Goal: Transaction & Acquisition: Purchase product/service

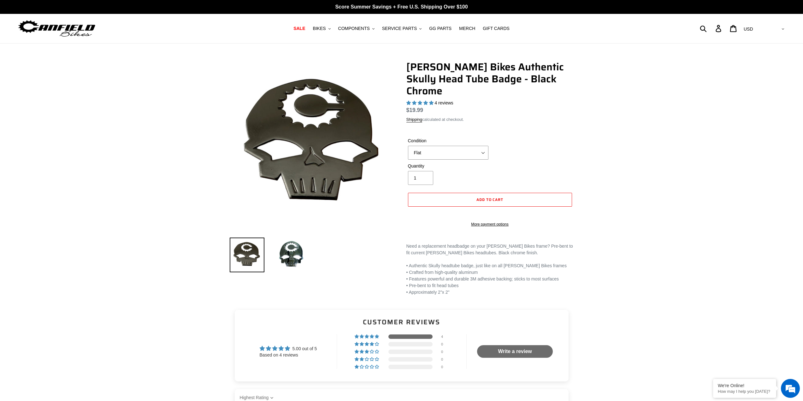
select select "highest-rating"
click at [467, 146] on select "Flat Small (fits Nimble 9) Standard (fits most Canfield frames)" at bounding box center [448, 153] width 80 height 14
drag, startPoint x: 535, startPoint y: 129, endPoint x: 511, endPoint y: 120, distance: 25.7
click at [533, 138] on div "Condition Flat Small (fits Nimble 9) Standard (fits most Canfield frames)" at bounding box center [489, 150] width 167 height 25
click at [333, 26] on button "BIKES .cls-1{fill:#231f20}" at bounding box center [321, 28] width 24 height 9
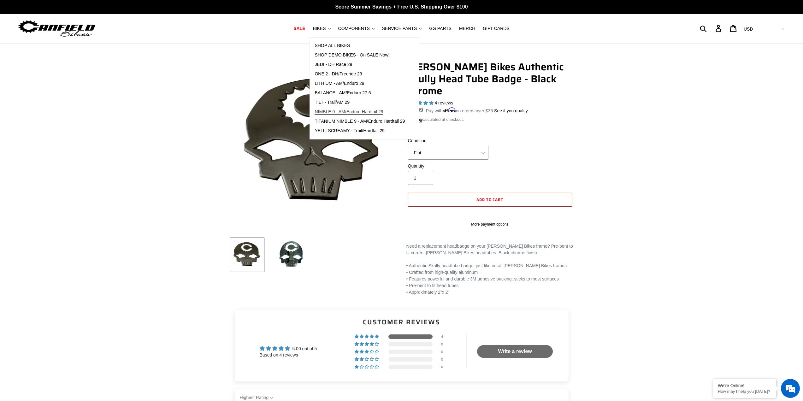
click at [353, 114] on span "NIMBLE 9 - AM/Enduro Hardtail 29" at bounding box center [348, 111] width 68 height 5
click at [452, 146] on select "Flat Small (fits Nimble 9) Standard (fits most Canfield frames)" at bounding box center [448, 153] width 80 height 14
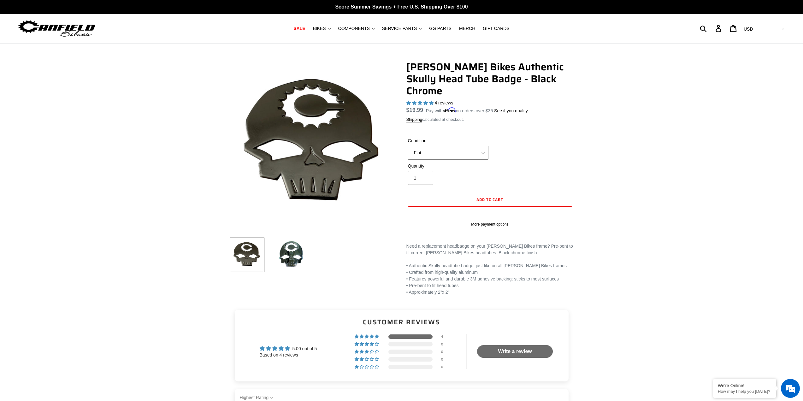
click at [452, 146] on select "Flat Small (fits Nimble 9) Standard (fits most Canfield frames)" at bounding box center [448, 153] width 80 height 14
click at [325, 26] on span "BIKES" at bounding box center [319, 28] width 13 height 5
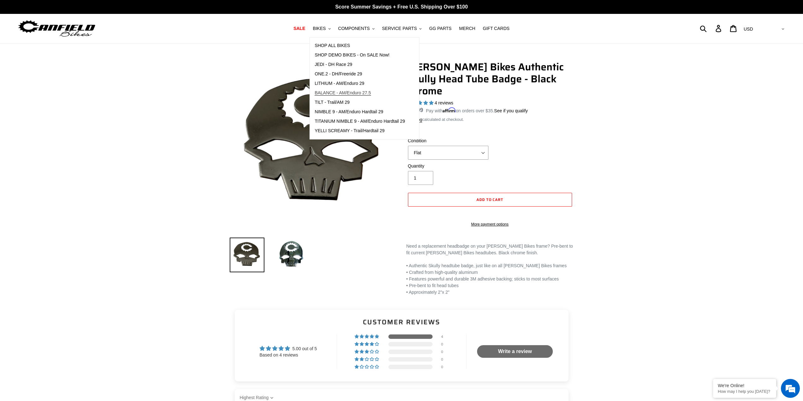
click at [349, 93] on span "BALANCE - AM/Enduro 27.5" at bounding box center [342, 92] width 56 height 5
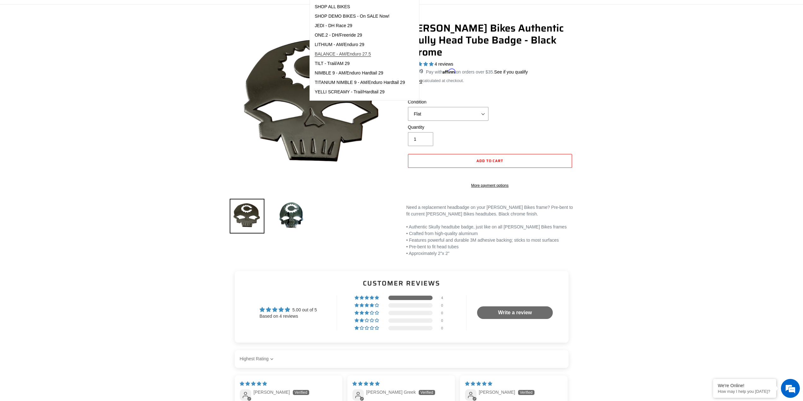
scroll to position [63, 0]
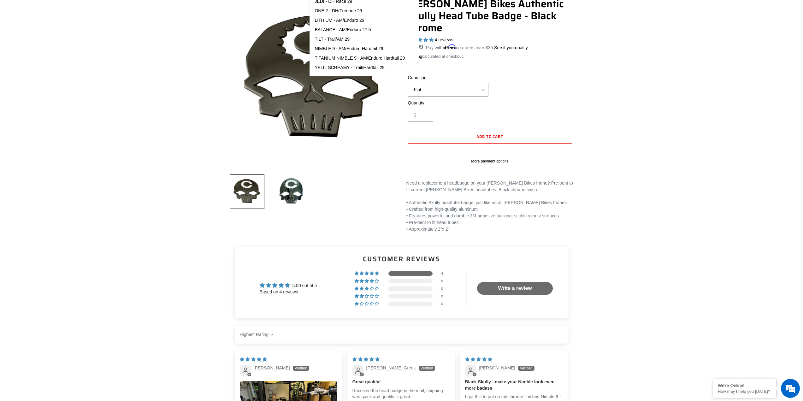
click at [708, 265] on main "Canfield Bikes Authentic Skully Head Tube Badge - Black Chrome 4 reviews Regula…" at bounding box center [401, 345] width 803 height 730
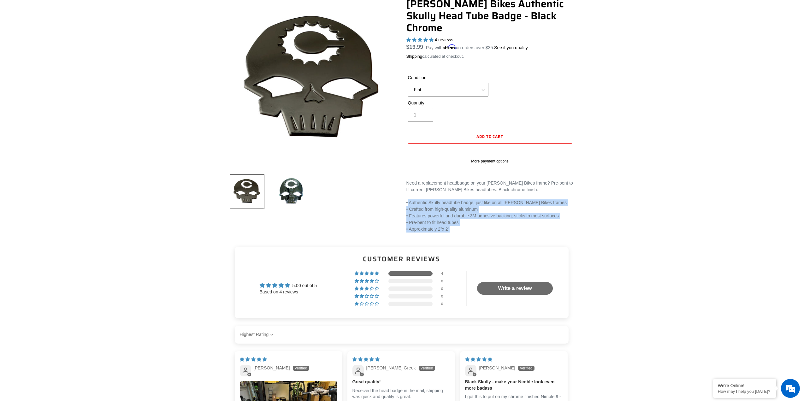
drag, startPoint x: 448, startPoint y: 224, endPoint x: 409, endPoint y: 200, distance: 46.3
click at [408, 200] on p "• Authentic Skully headtube badge, just like on all Canfield Bikes frames • Cra…" at bounding box center [489, 219] width 167 height 40
click at [412, 199] on p "• Authentic Skully headtube badge, just like on all Canfield Bikes frames • Cra…" at bounding box center [489, 219] width 167 height 40
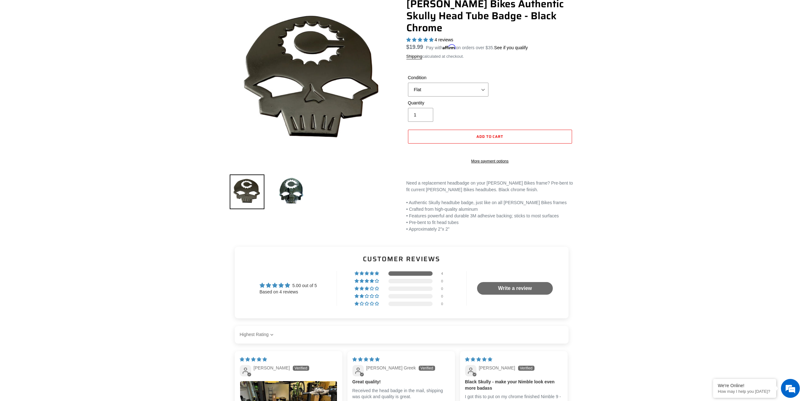
click at [414, 199] on p "• Authentic Skully headtube badge, just like on all Canfield Bikes frames • Cra…" at bounding box center [489, 219] width 167 height 40
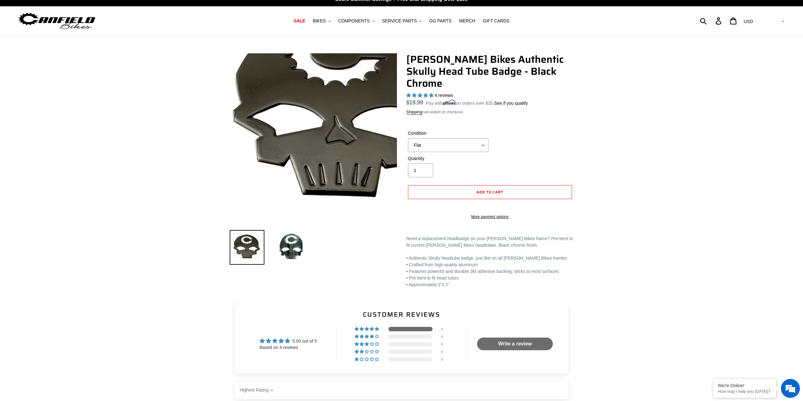
scroll to position [0, 0]
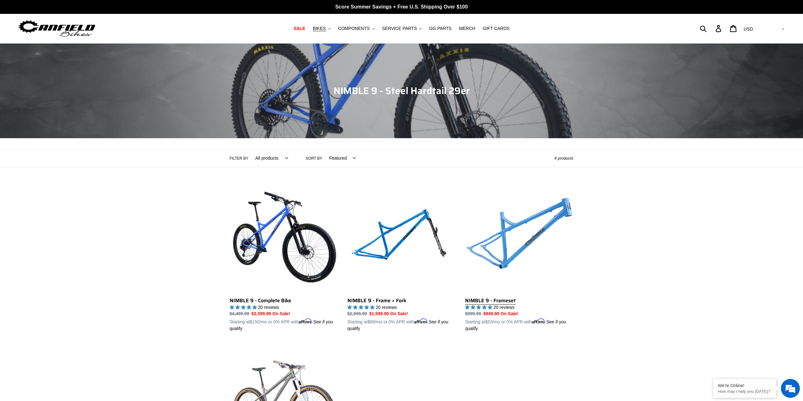
click at [571, 215] on link "NIMBLE 9 - Frameset" at bounding box center [519, 258] width 108 height 148
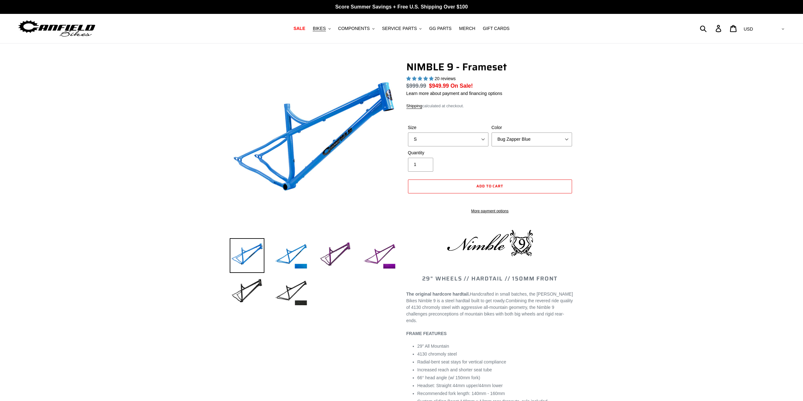
select select "highest-rating"
click at [301, 255] on img at bounding box center [291, 255] width 35 height 35
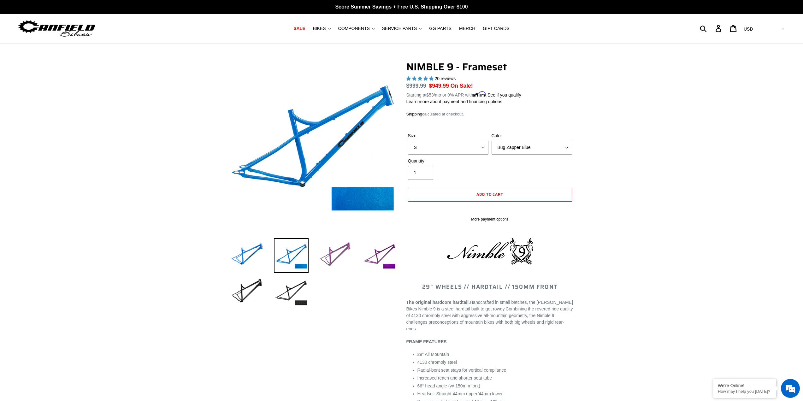
click at [324, 251] on img at bounding box center [335, 255] width 35 height 35
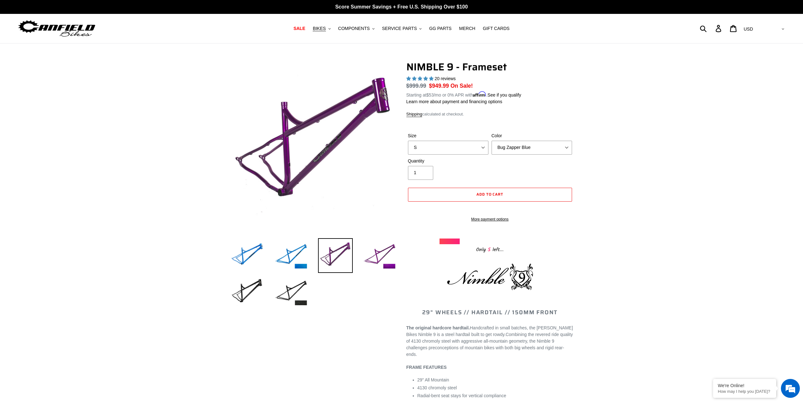
click at [354, 251] on li at bounding box center [375, 257] width 44 height 37
click at [385, 257] on img at bounding box center [379, 255] width 35 height 35
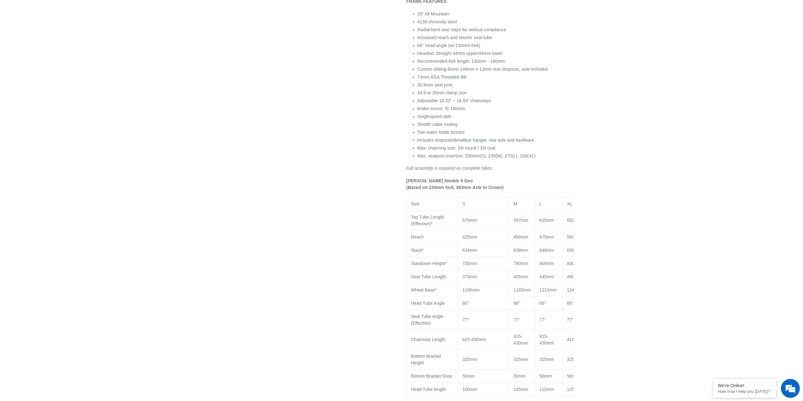
scroll to position [378, 0]
